Goal: Find specific page/section: Find specific page/section

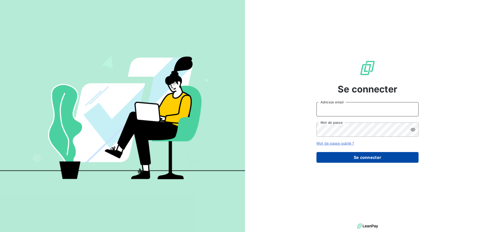
type input "[PERSON_NAME][EMAIL_ADDRESS][DOMAIN_NAME]"
click at [362, 158] on button "Se connecter" at bounding box center [367, 157] width 102 height 11
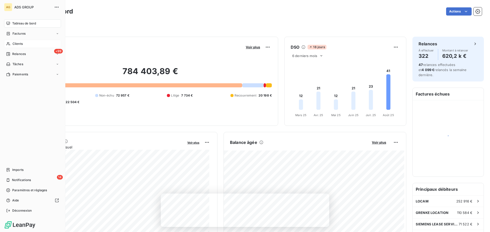
click at [17, 44] on span "Clients" at bounding box center [18, 44] width 10 height 5
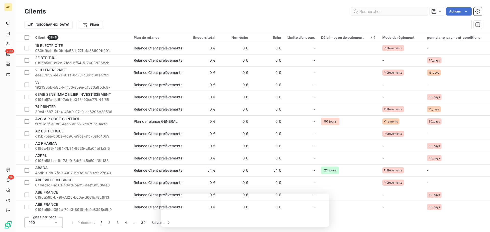
click at [373, 11] on input "text" at bounding box center [389, 11] width 77 height 8
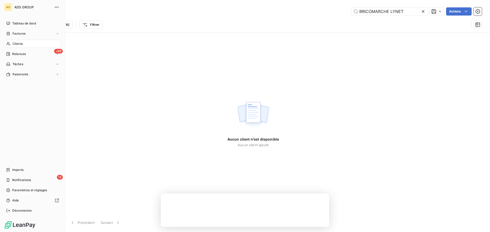
click at [24, 44] on div "Clients" at bounding box center [32, 44] width 57 height 8
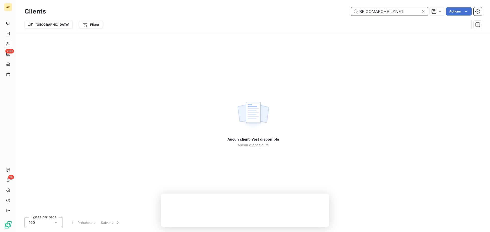
drag, startPoint x: 389, startPoint y: 11, endPoint x: 330, endPoint y: 11, distance: 59.7
click at [330, 11] on div "BRICOMARCHE LYNET Actions" at bounding box center [267, 11] width 430 height 8
click at [361, 11] on input "LYNET" at bounding box center [389, 11] width 77 height 8
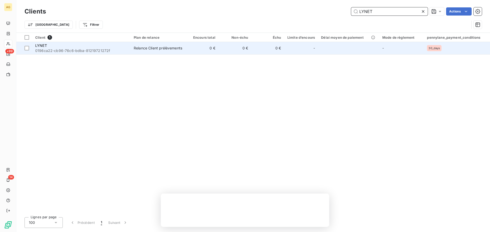
type input "LYNET"
click at [42, 44] on span "LYNET" at bounding box center [41, 45] width 12 height 4
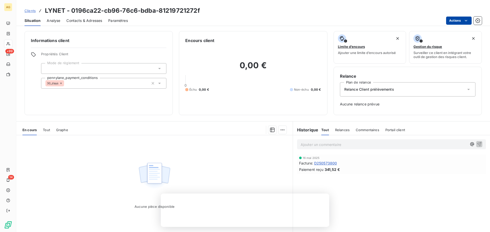
click at [455, 21] on html "AG +99 14 Clients LYNET - 0196ca22-cb96-76c6-bdba-81219721272f Situation Analys…" at bounding box center [245, 116] width 490 height 232
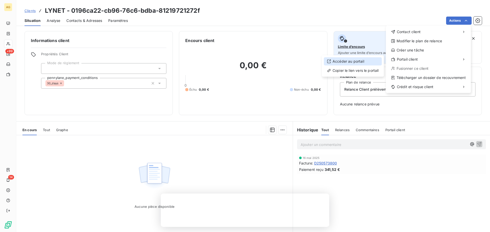
click at [361, 61] on div "Accéder au portail" at bounding box center [353, 61] width 58 height 8
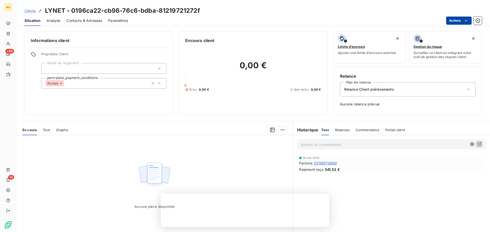
click at [462, 19] on html "AG +99 14 Clients LYNET - 0196ca22-cb96-76c6-bdba-81219721272f Situation Analys…" at bounding box center [245, 116] width 490 height 232
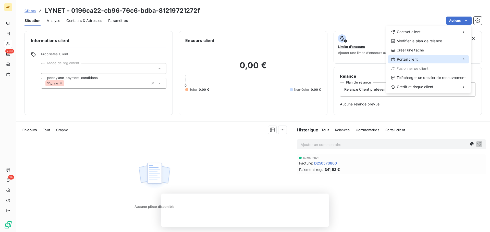
click at [410, 60] on span "Portail client" at bounding box center [407, 59] width 21 height 5
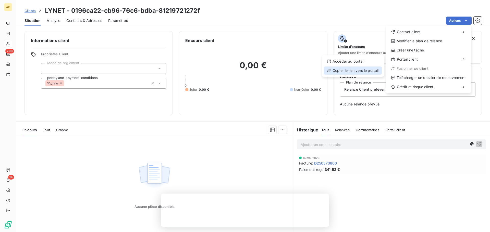
click at [364, 69] on div "Copier le lien vers le portail" at bounding box center [353, 71] width 58 height 8
